Goal: Task Accomplishment & Management: Manage account settings

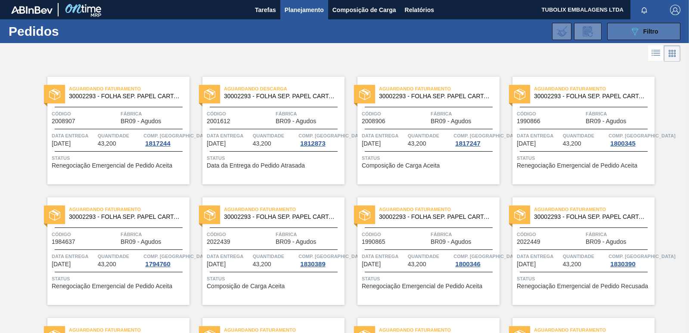
click at [654, 30] on span "Filtro" at bounding box center [650, 31] width 15 height 7
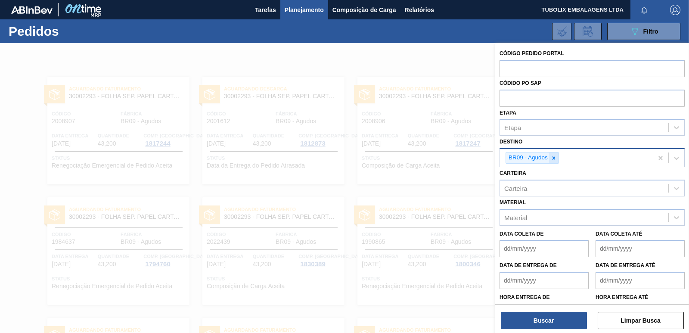
click at [554, 159] on icon at bounding box center [553, 157] width 3 height 3
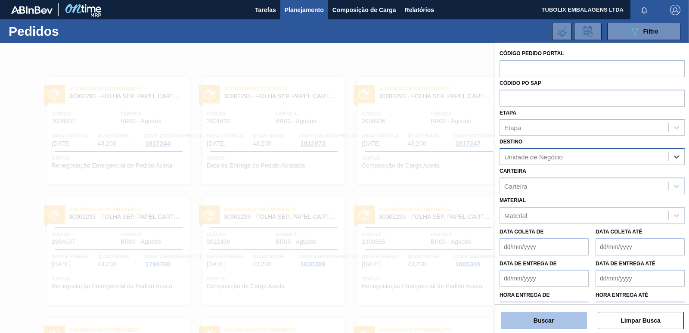
click at [562, 319] on button "Buscar" at bounding box center [544, 320] width 86 height 17
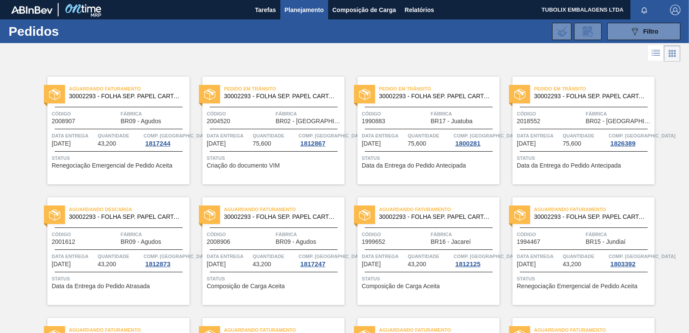
click at [673, 2] on button "button" at bounding box center [675, 9] width 28 height 19
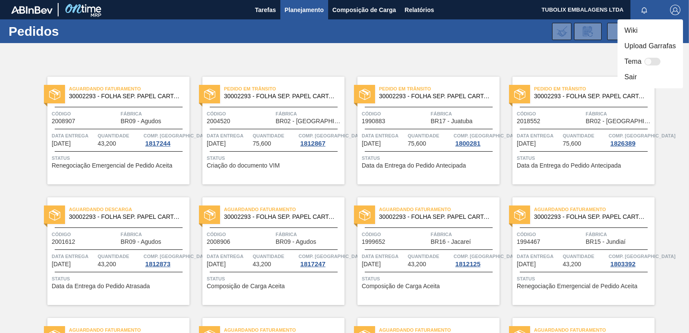
click at [639, 78] on li "Sair" at bounding box center [649, 76] width 65 height 15
